Goal: Task Accomplishment & Management: Manage account settings

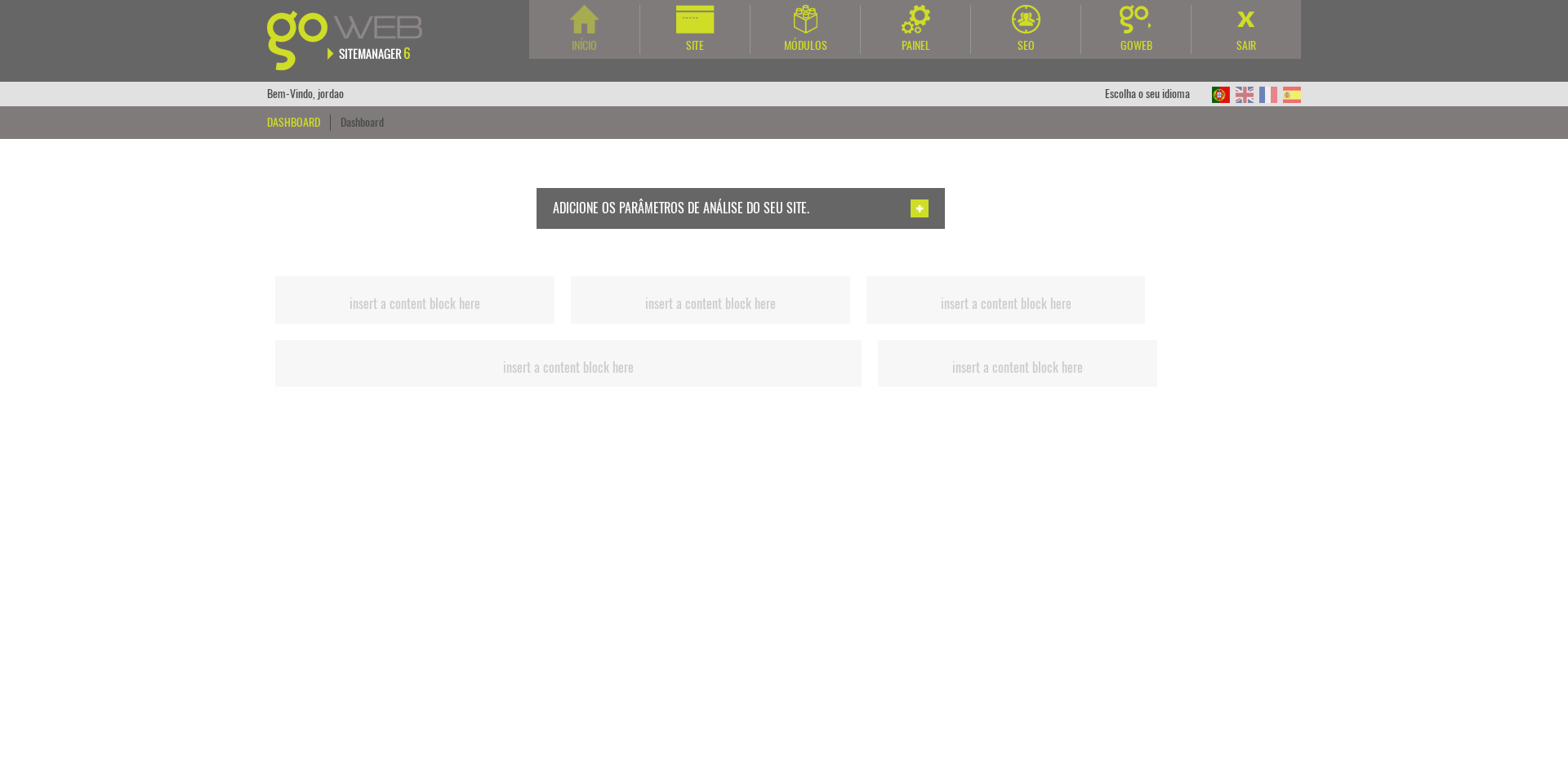
click at [598, 31] on img at bounding box center [583, 19] width 28 height 28
click at [689, 36] on div "Site" at bounding box center [694, 29] width 110 height 49
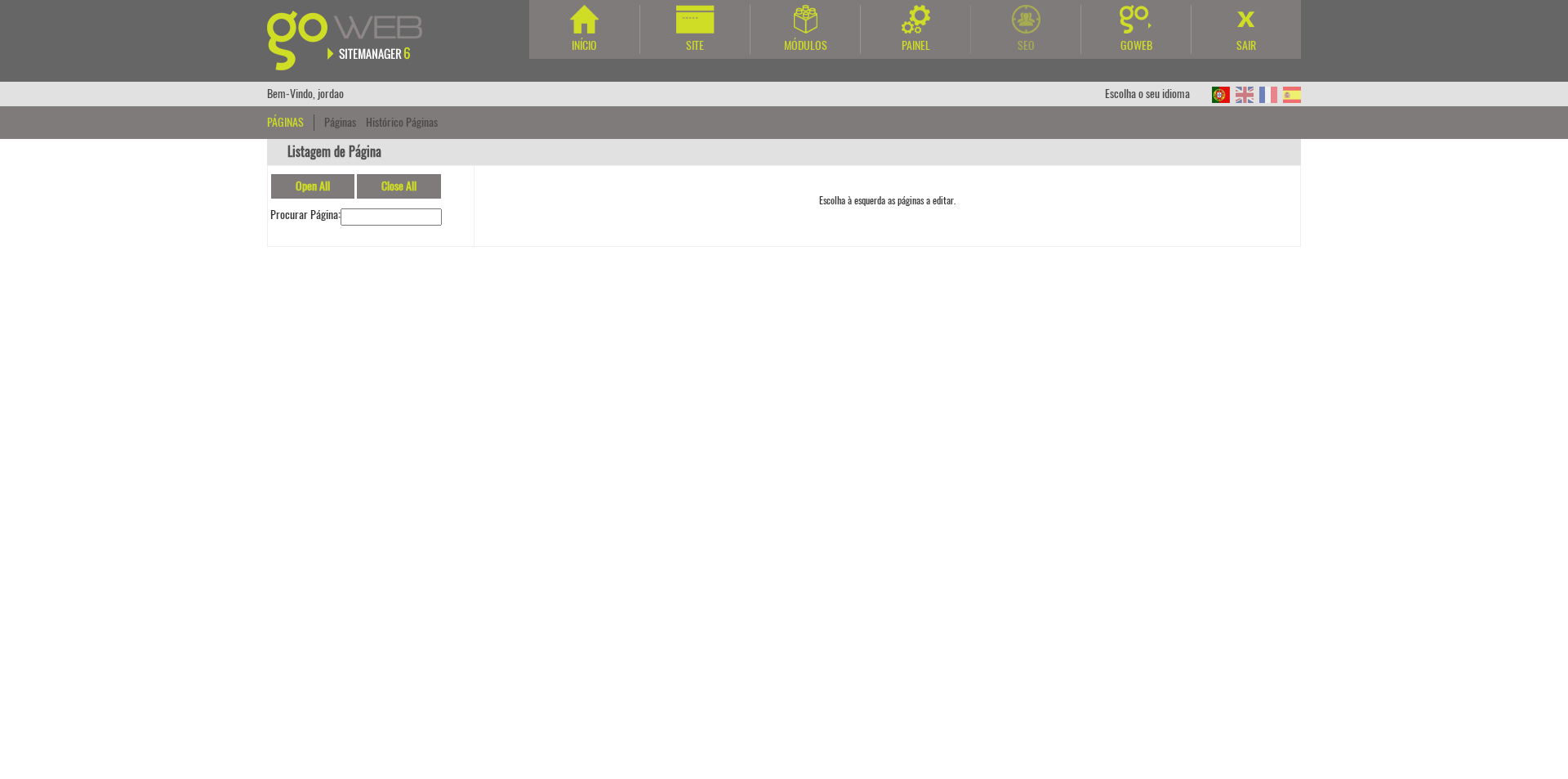
click at [1036, 29] on img at bounding box center [1026, 19] width 28 height 28
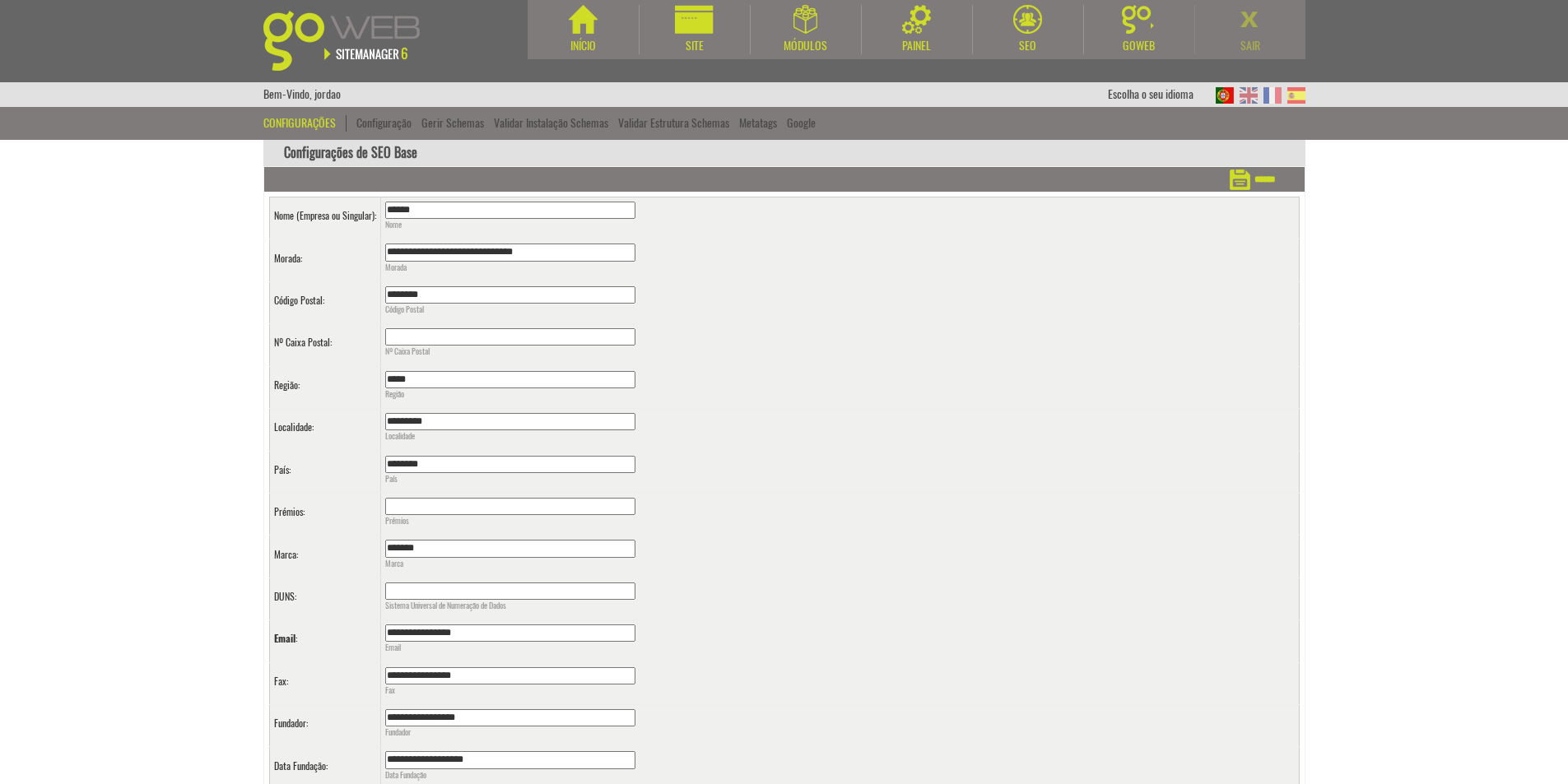
click at [1228, 33] on div "Sair" at bounding box center [1250, 30] width 111 height 49
